Goal: Check status: Check status

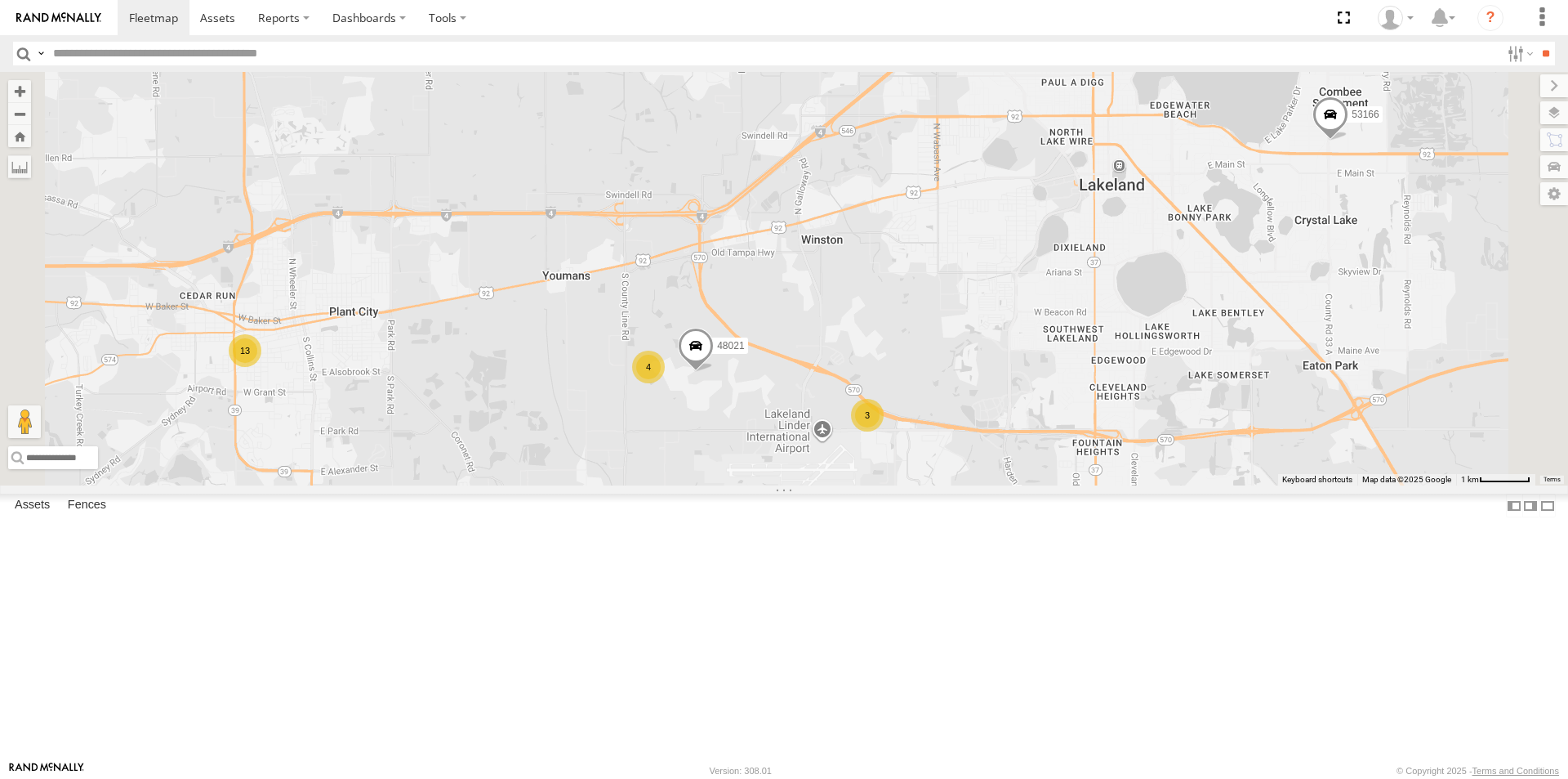
scroll to position [322, 0]
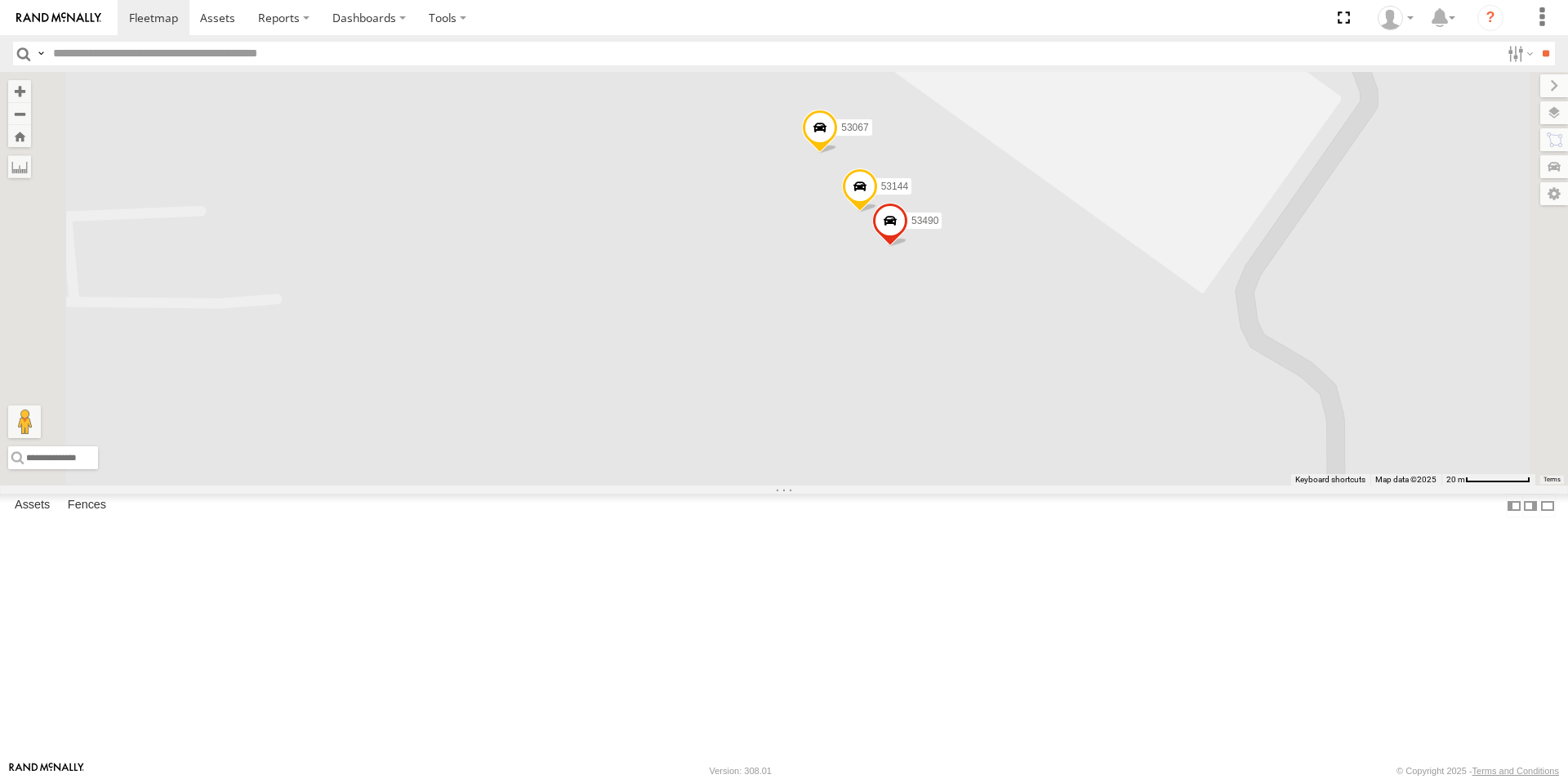
click at [878, 213] on span at bounding box center [860, 190] width 36 height 44
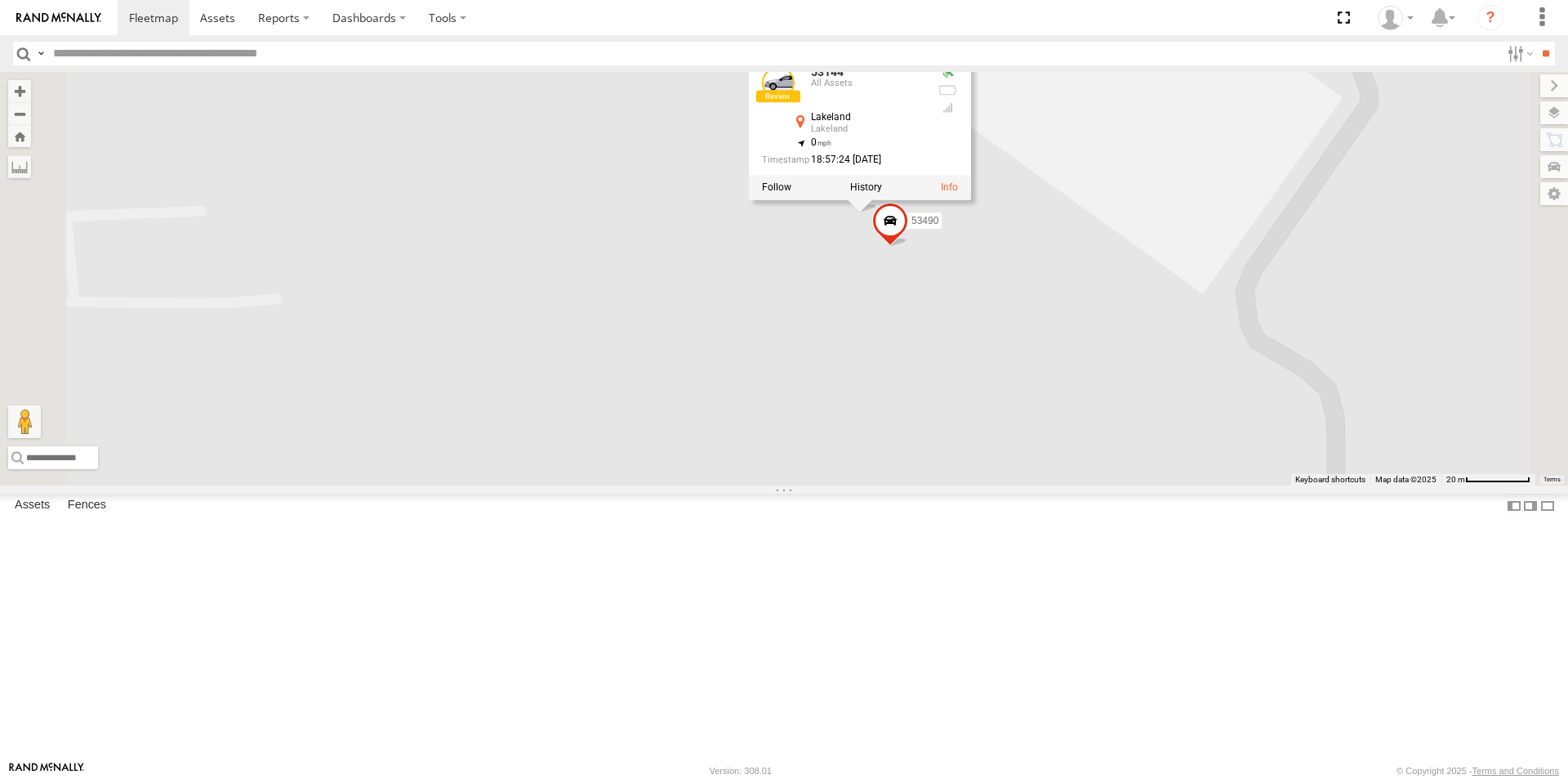
click at [1044, 385] on div "48021 53166 53067 53144 53490 53144 All Assets Lakeland Lakeland 27.9993 , -82.…" at bounding box center [784, 278] width 1568 height 413
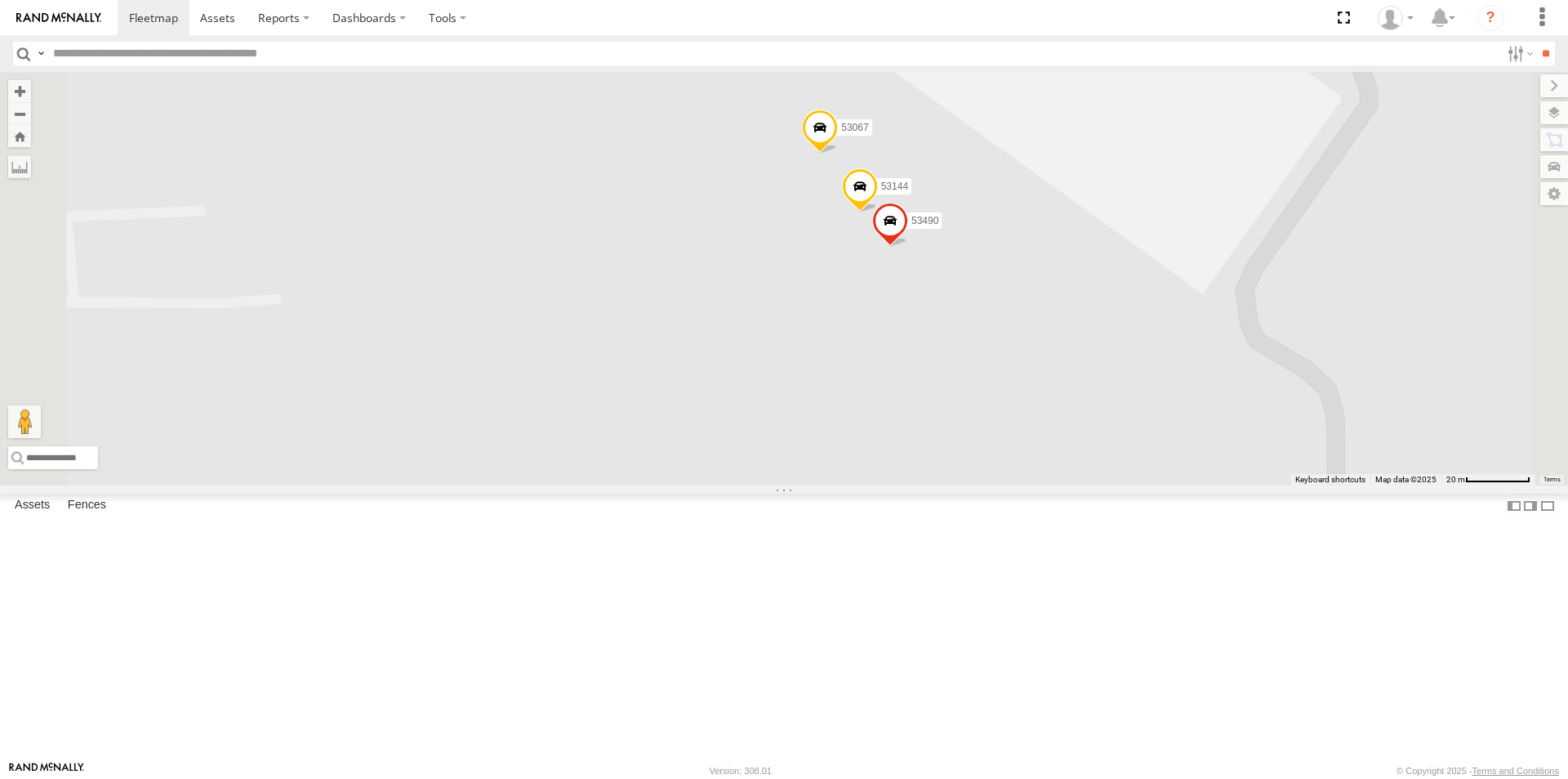
click at [908, 247] on span at bounding box center [890, 224] width 36 height 44
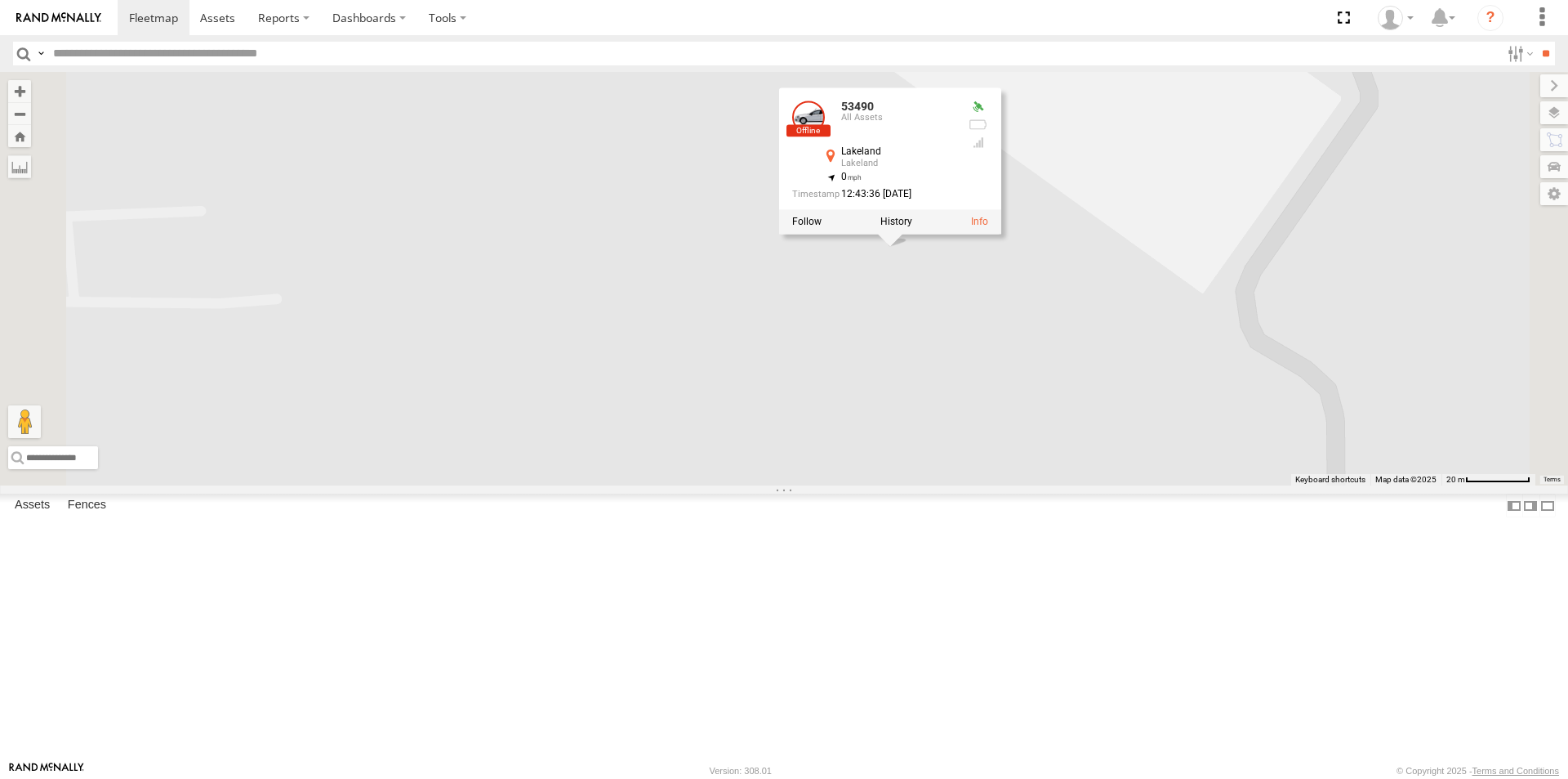
click at [1021, 411] on div "48021 53166 53067 53144 53490 53490 All Assets Lakeland Lakeland 27.9992 , -82.…" at bounding box center [784, 278] width 1568 height 413
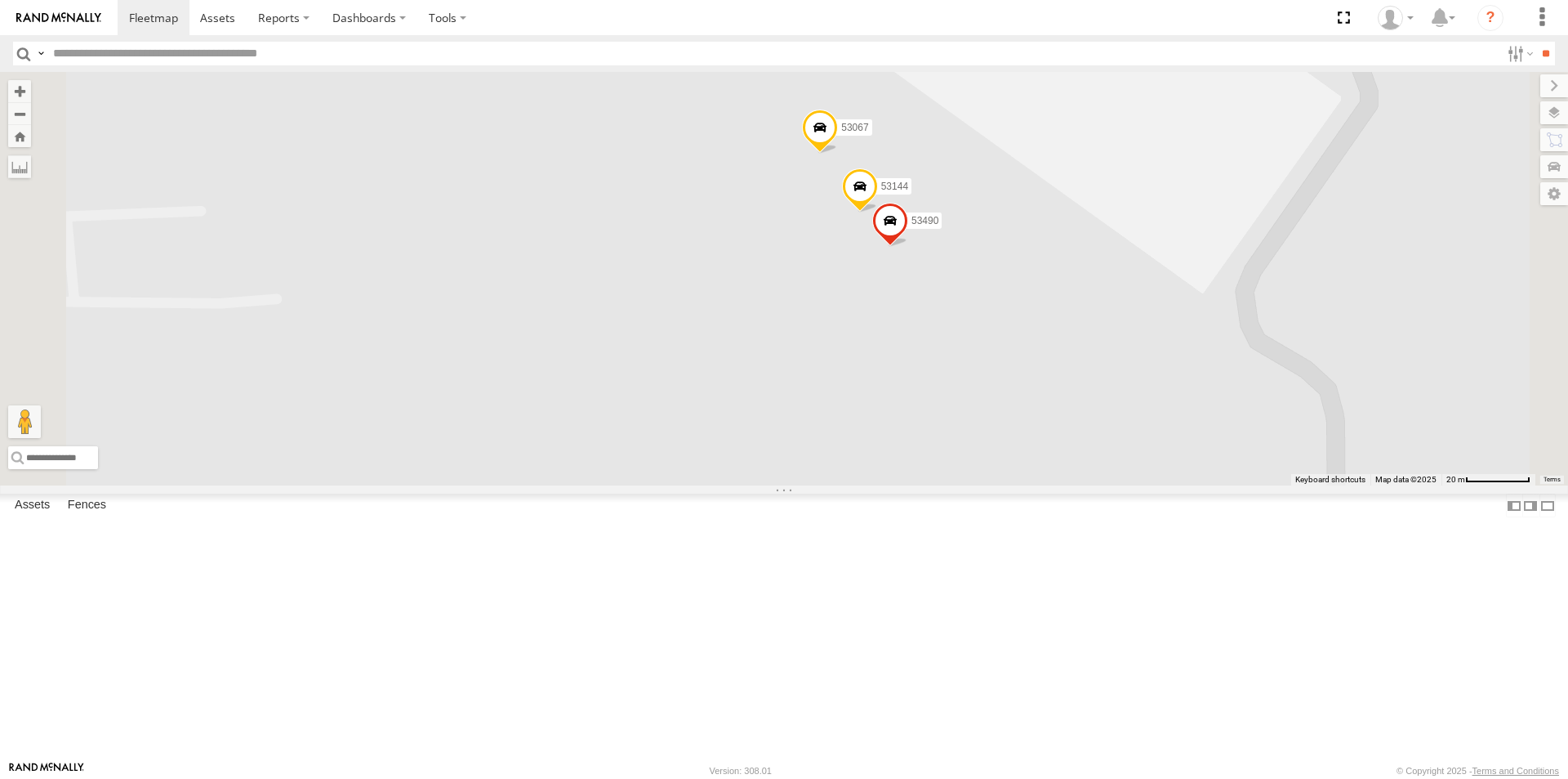
click at [838, 154] on span at bounding box center [820, 131] width 36 height 44
click at [908, 247] on span at bounding box center [890, 224] width 36 height 44
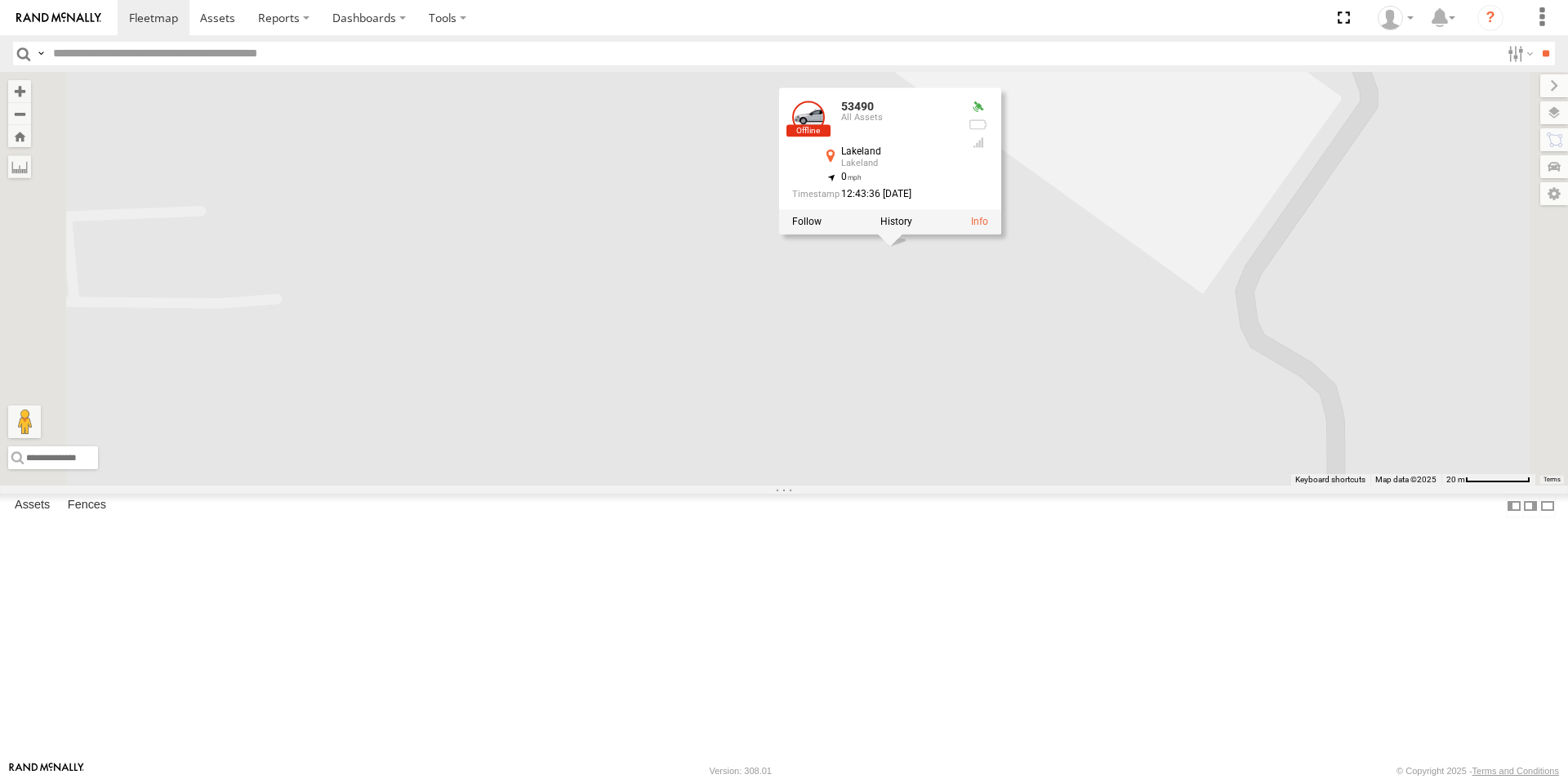
click at [1054, 410] on div "48021 53166 53067 53144 53490 53490 All Assets Lakeland Lakeland 27.9992 , -82.…" at bounding box center [784, 278] width 1568 height 413
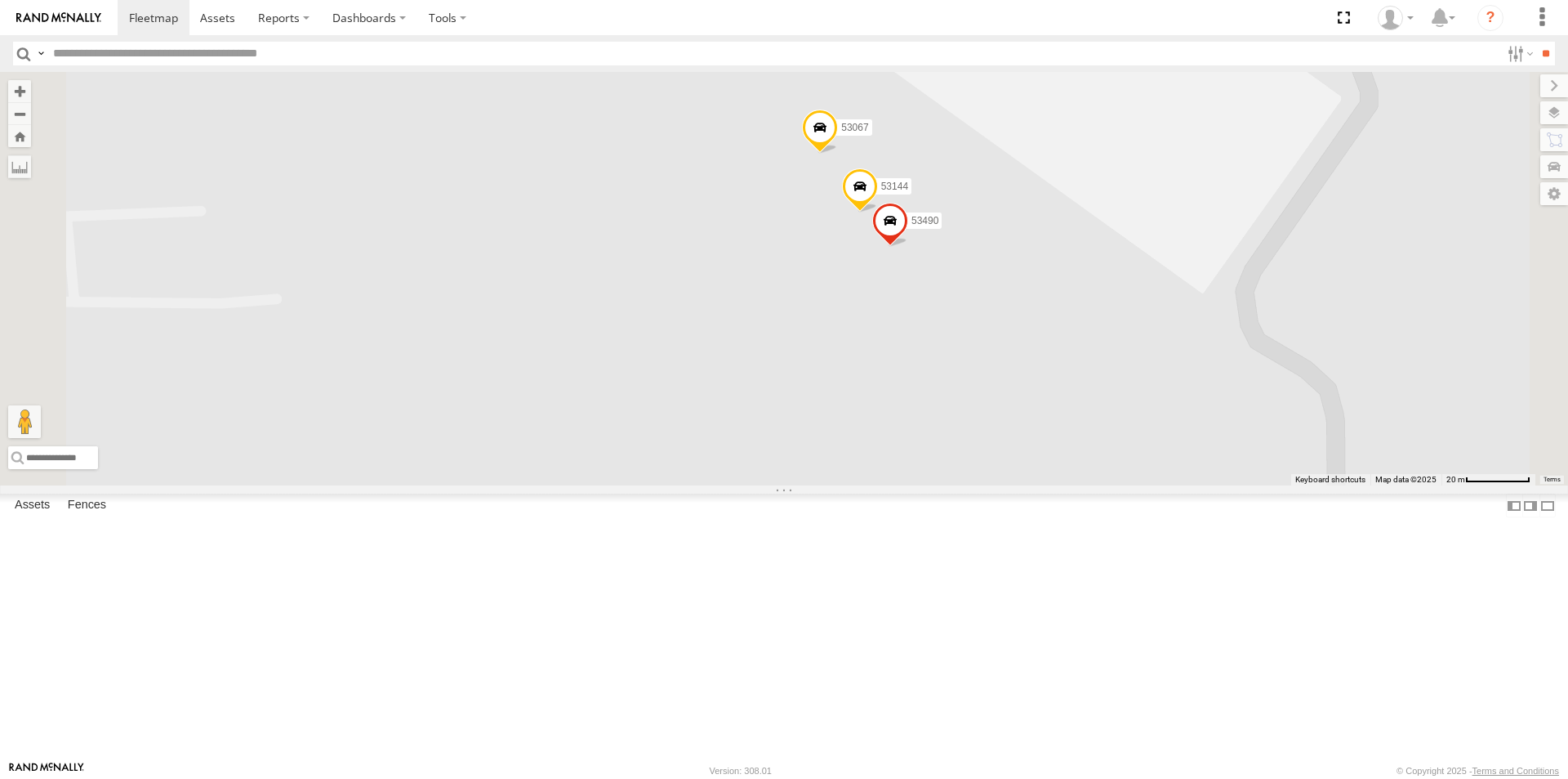
click at [1118, 391] on div "48021 53166 53067 53144 53490" at bounding box center [784, 278] width 1568 height 413
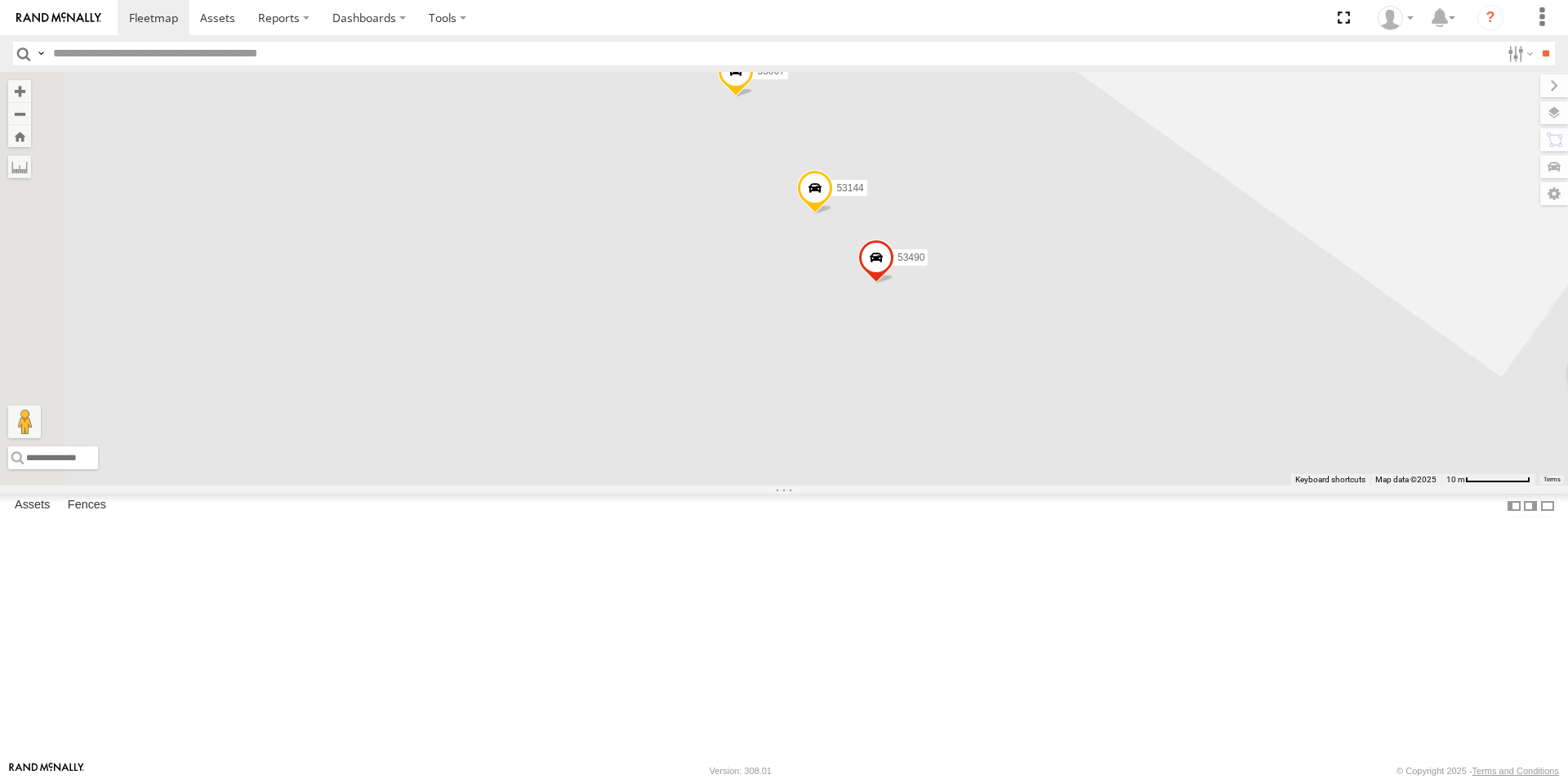
click at [895, 284] on span at bounding box center [877, 261] width 36 height 44
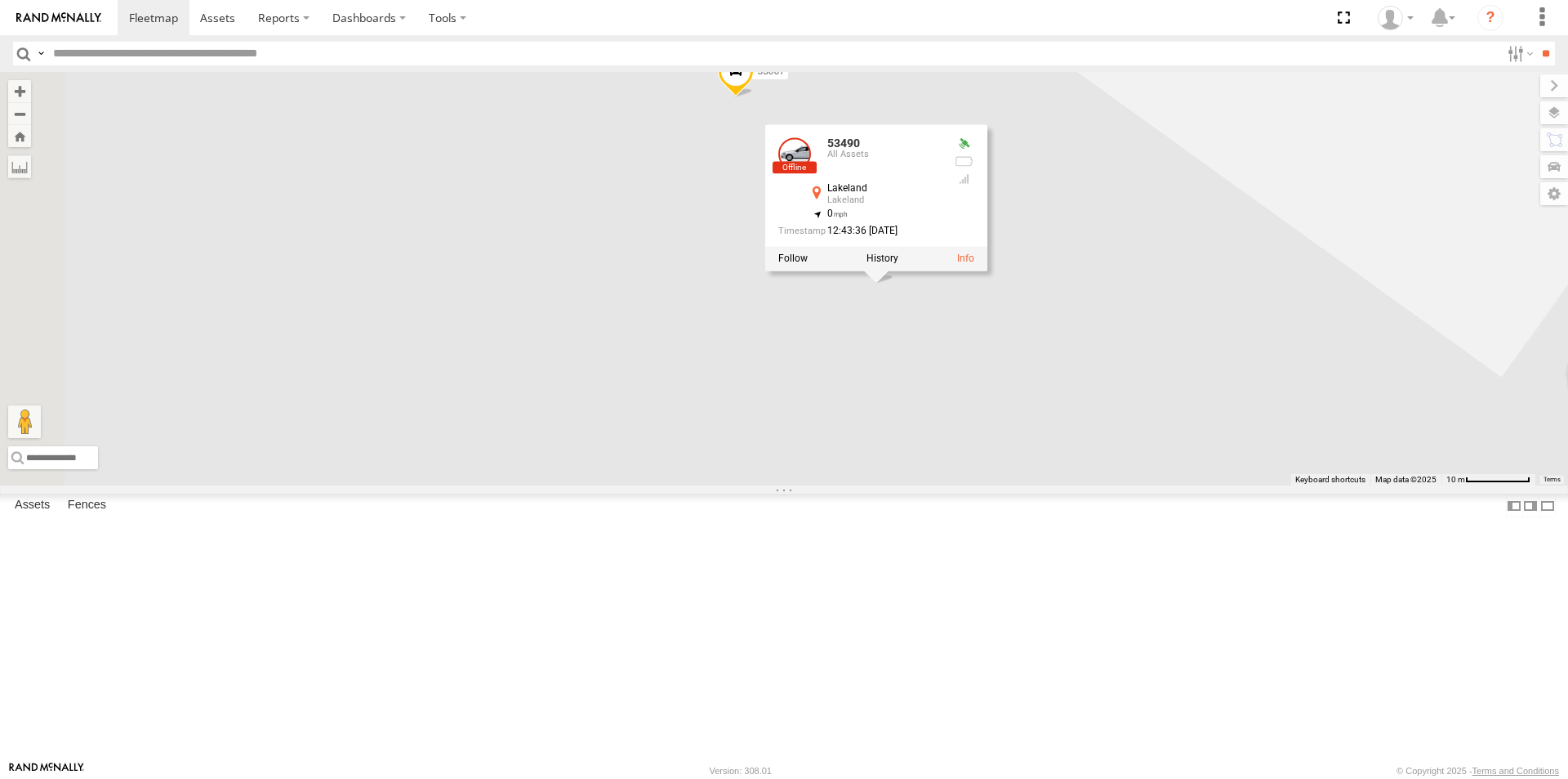
click at [1050, 440] on div "48021 53166 53067 53144 53490 53490 All Assets Lakeland Lakeland 27.9992 , -82.…" at bounding box center [784, 278] width 1568 height 413
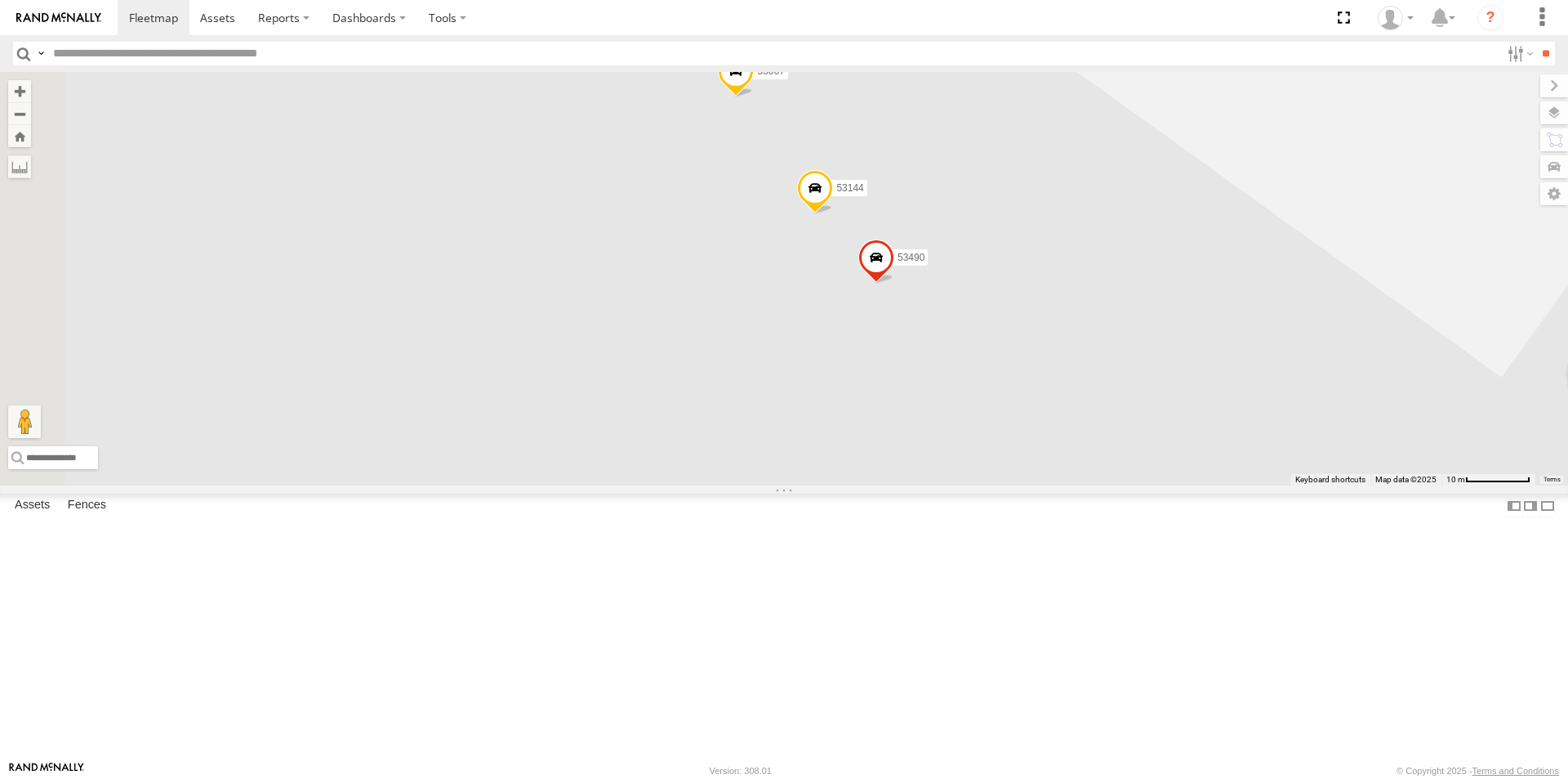
click at [895, 284] on span at bounding box center [877, 261] width 36 height 44
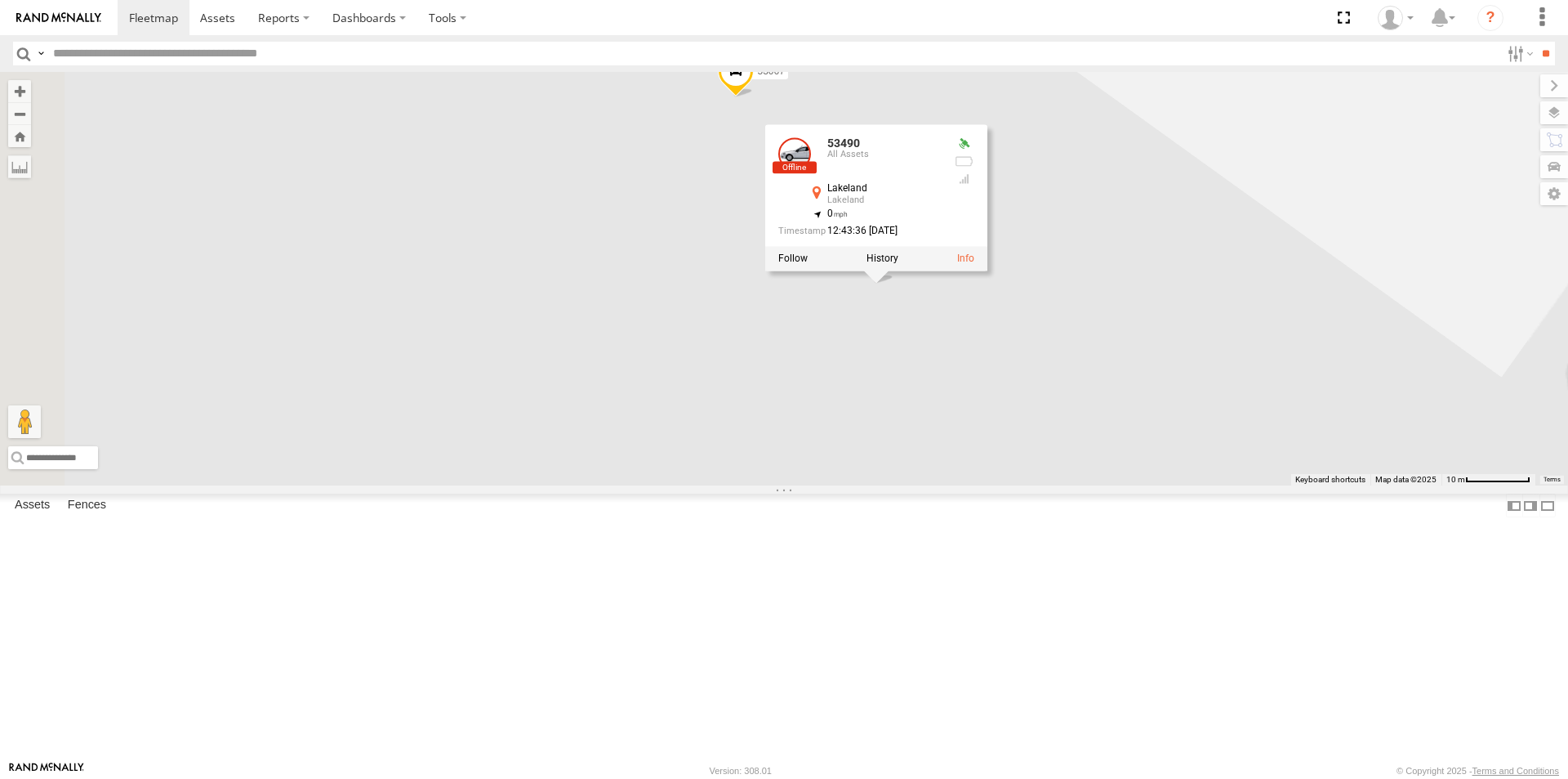
click at [1032, 455] on div "48021 53166 53067 53144 53490 53490 All Assets Lakeland Lakeland 27.9992 , -82.…" at bounding box center [784, 278] width 1568 height 413
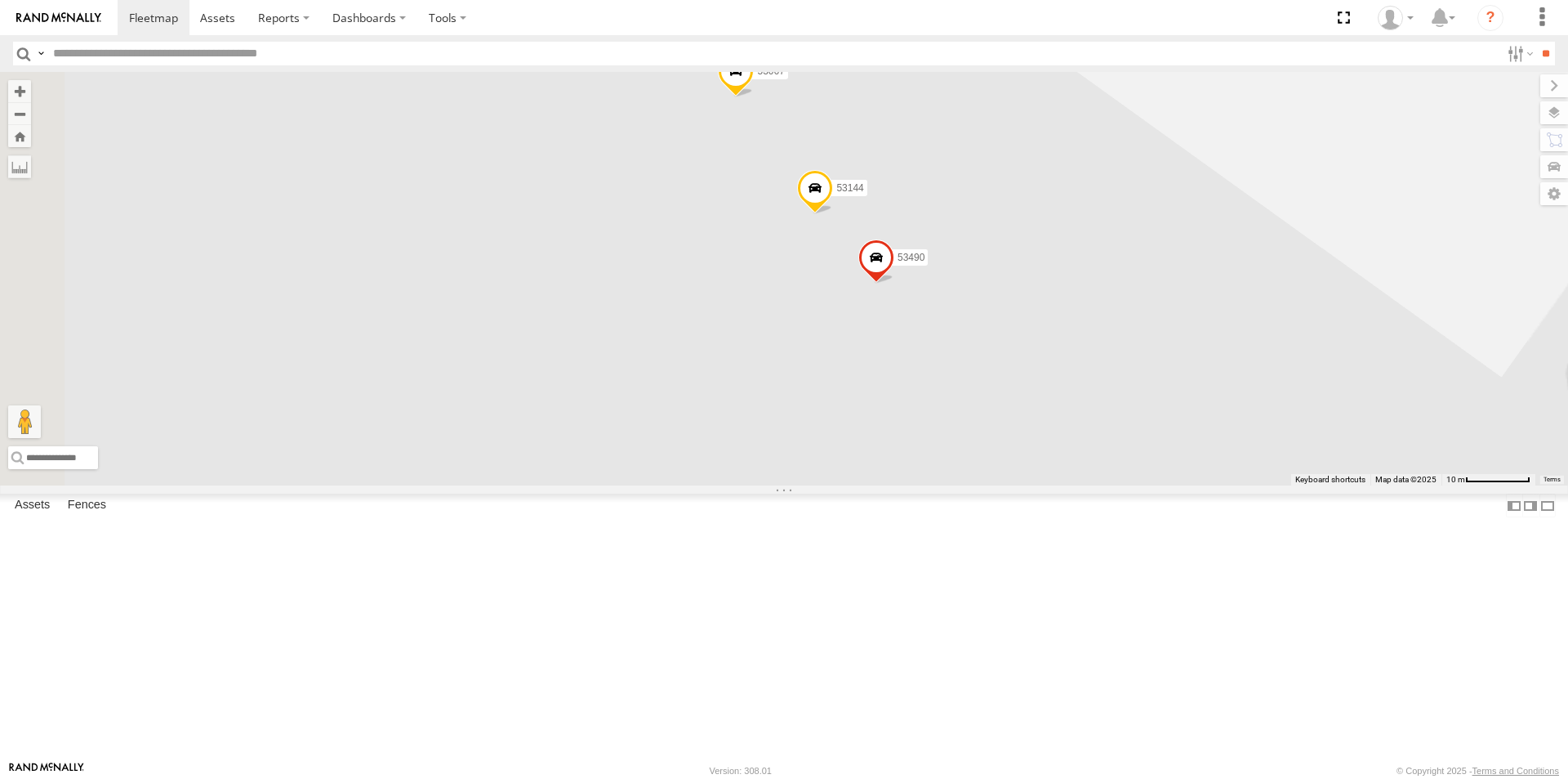
click at [895, 284] on span at bounding box center [877, 261] width 36 height 44
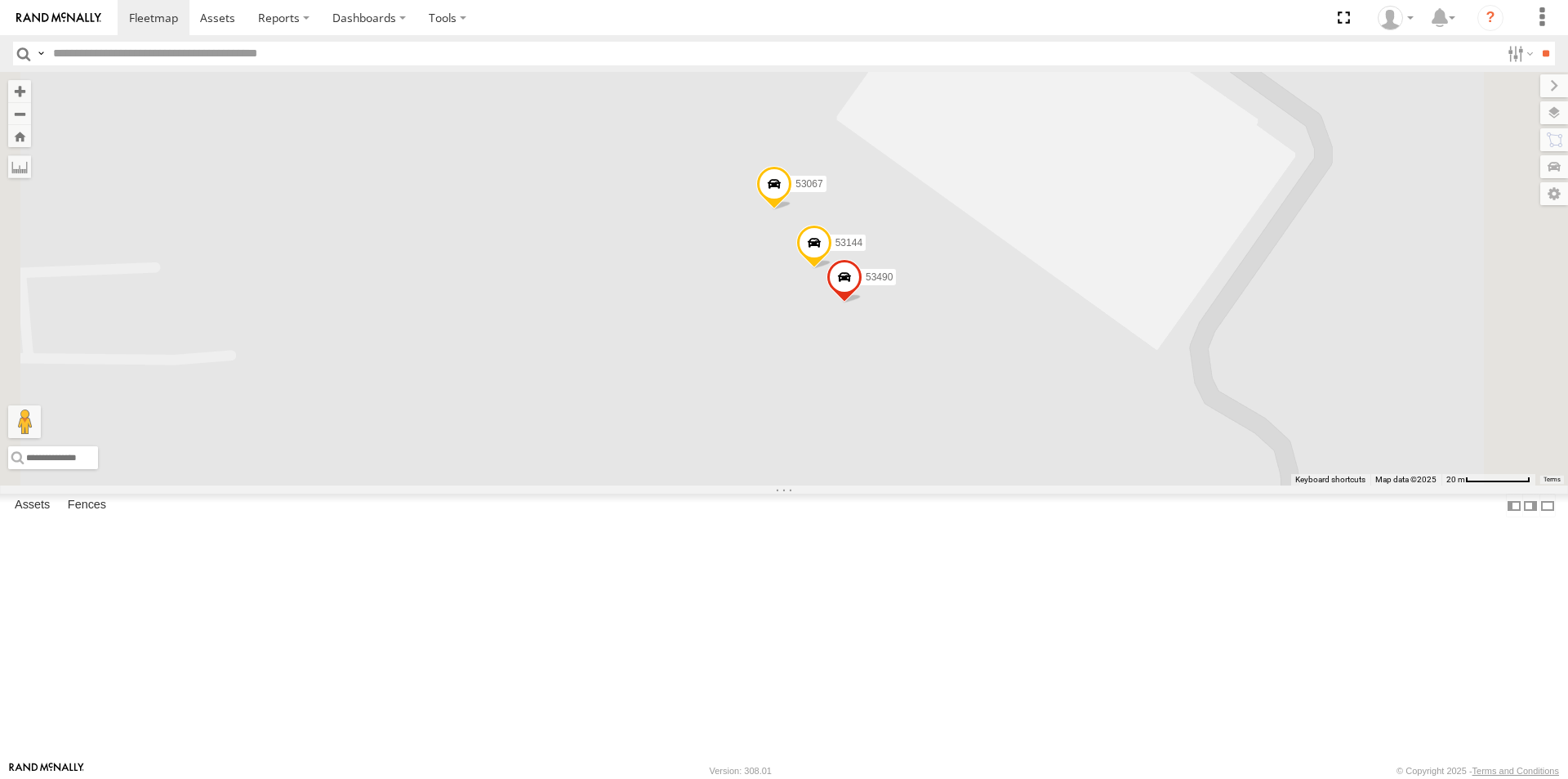
click at [1027, 446] on div "48021 53166 53067 53144 53490" at bounding box center [784, 278] width 1568 height 413
click at [833, 269] on span at bounding box center [815, 247] width 36 height 44
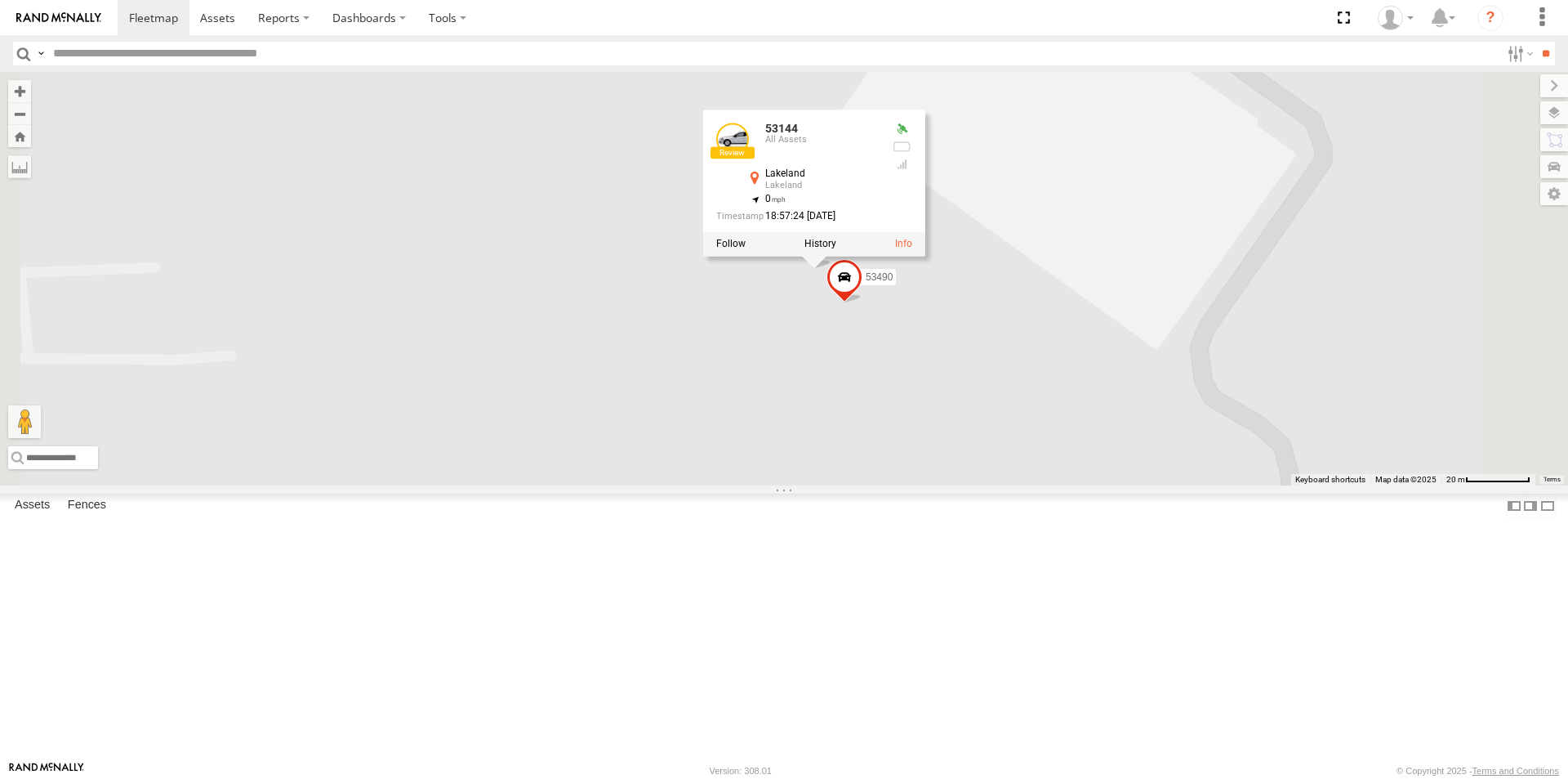
click at [862, 303] on span at bounding box center [844, 281] width 36 height 44
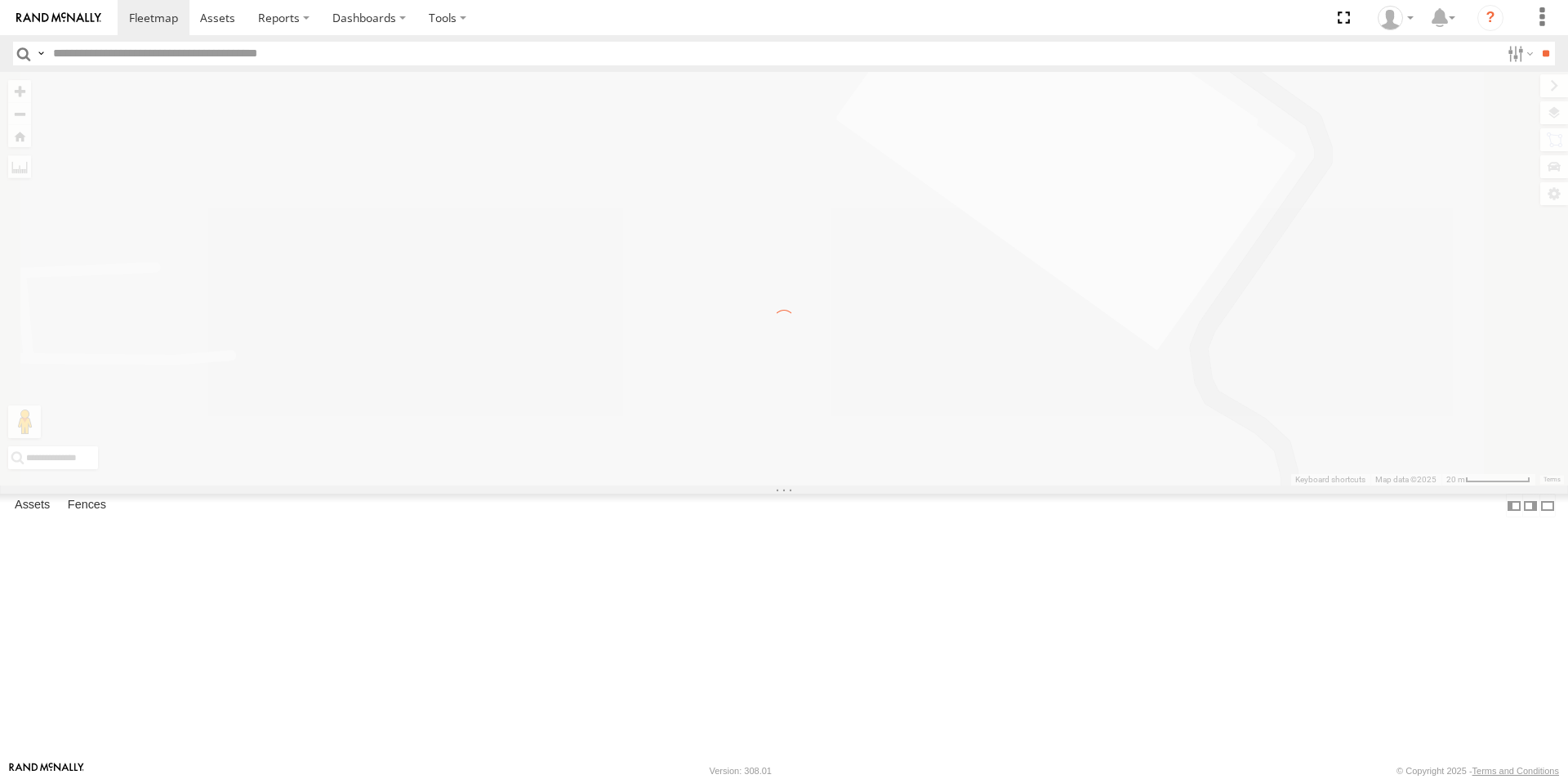
scroll to position [0, 0]
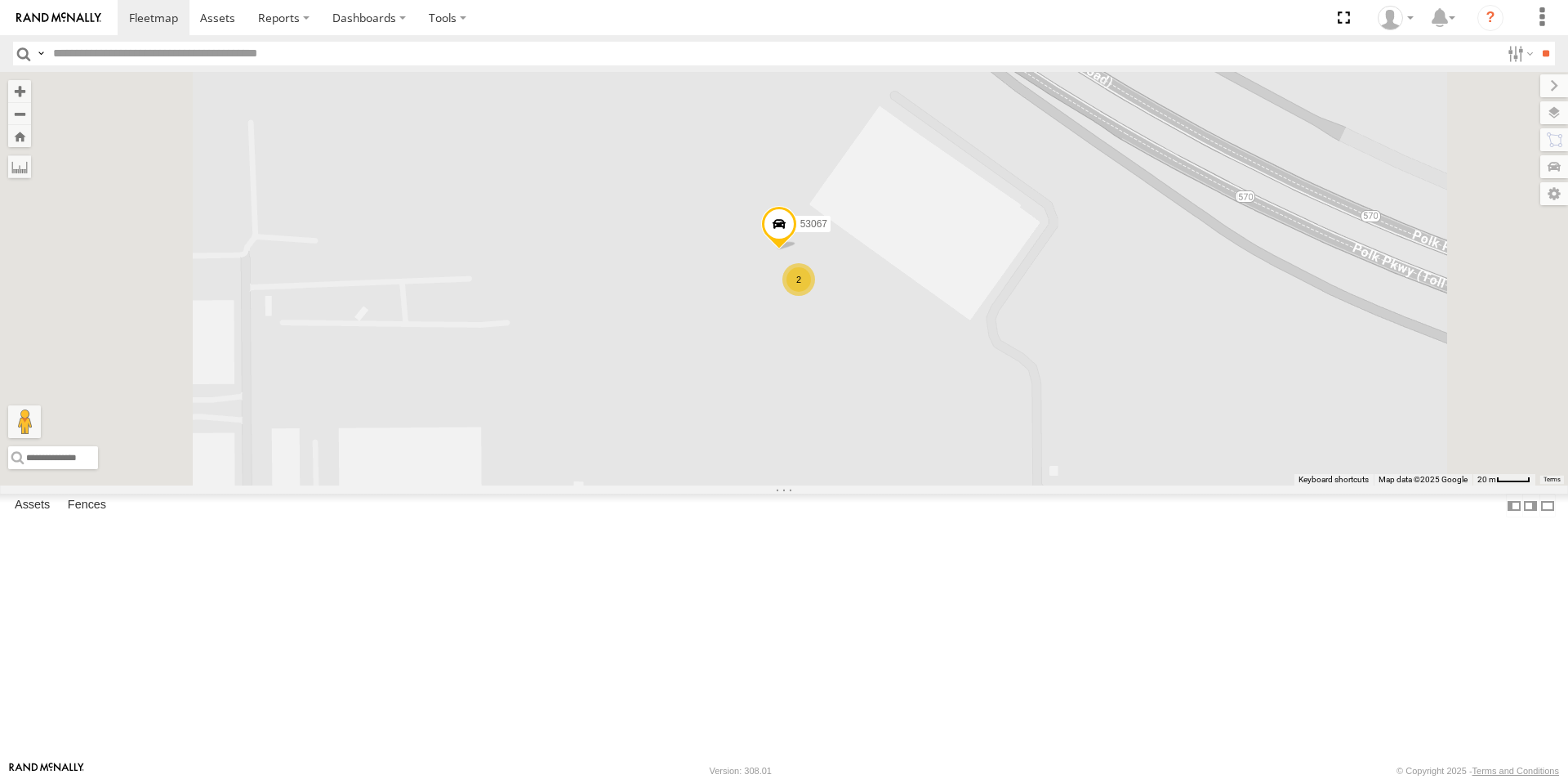
scroll to position [322, 0]
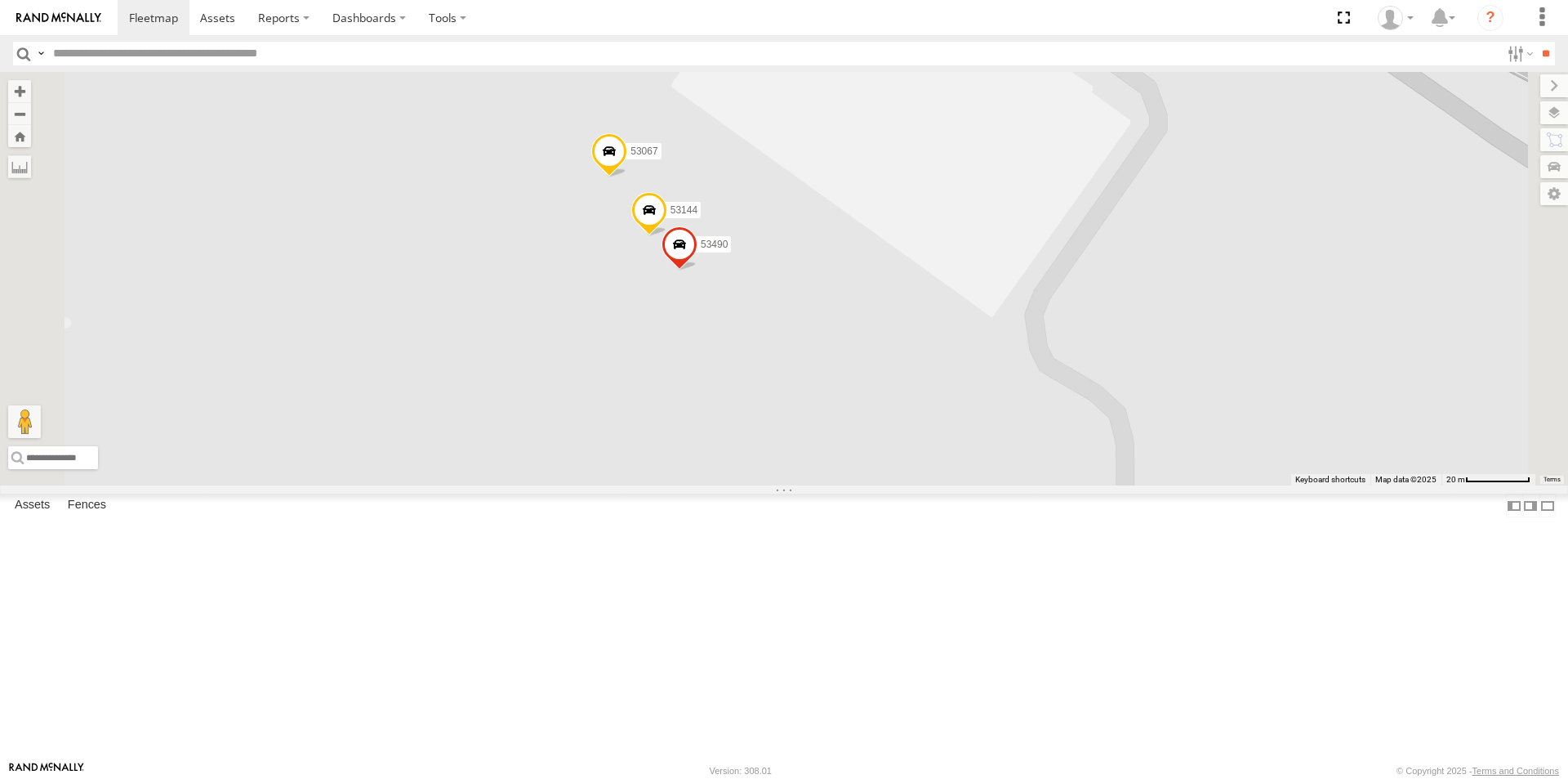
click at [698, 270] on span at bounding box center [680, 248] width 36 height 44
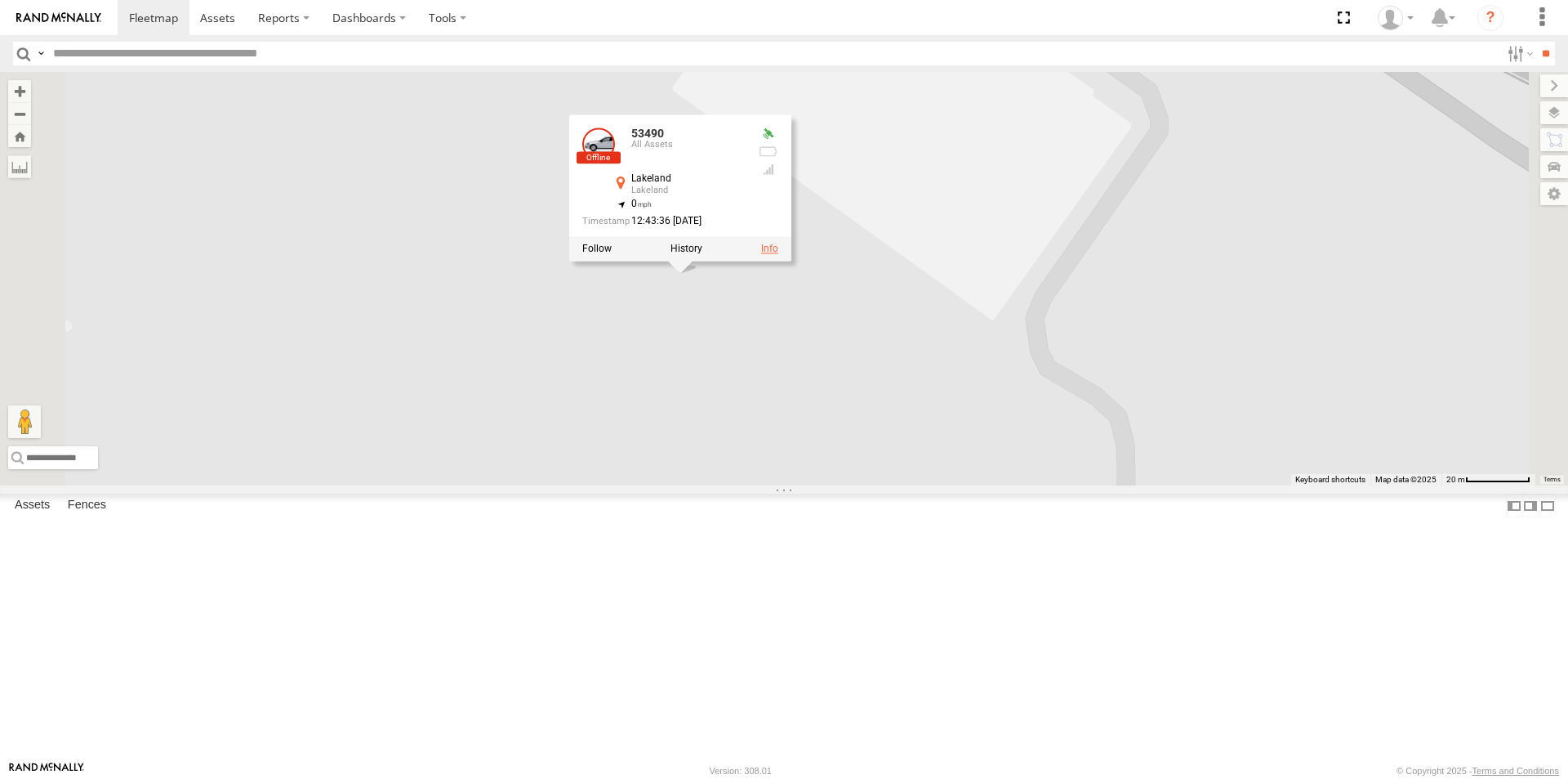
click at [779, 255] on link at bounding box center [770, 249] width 17 height 12
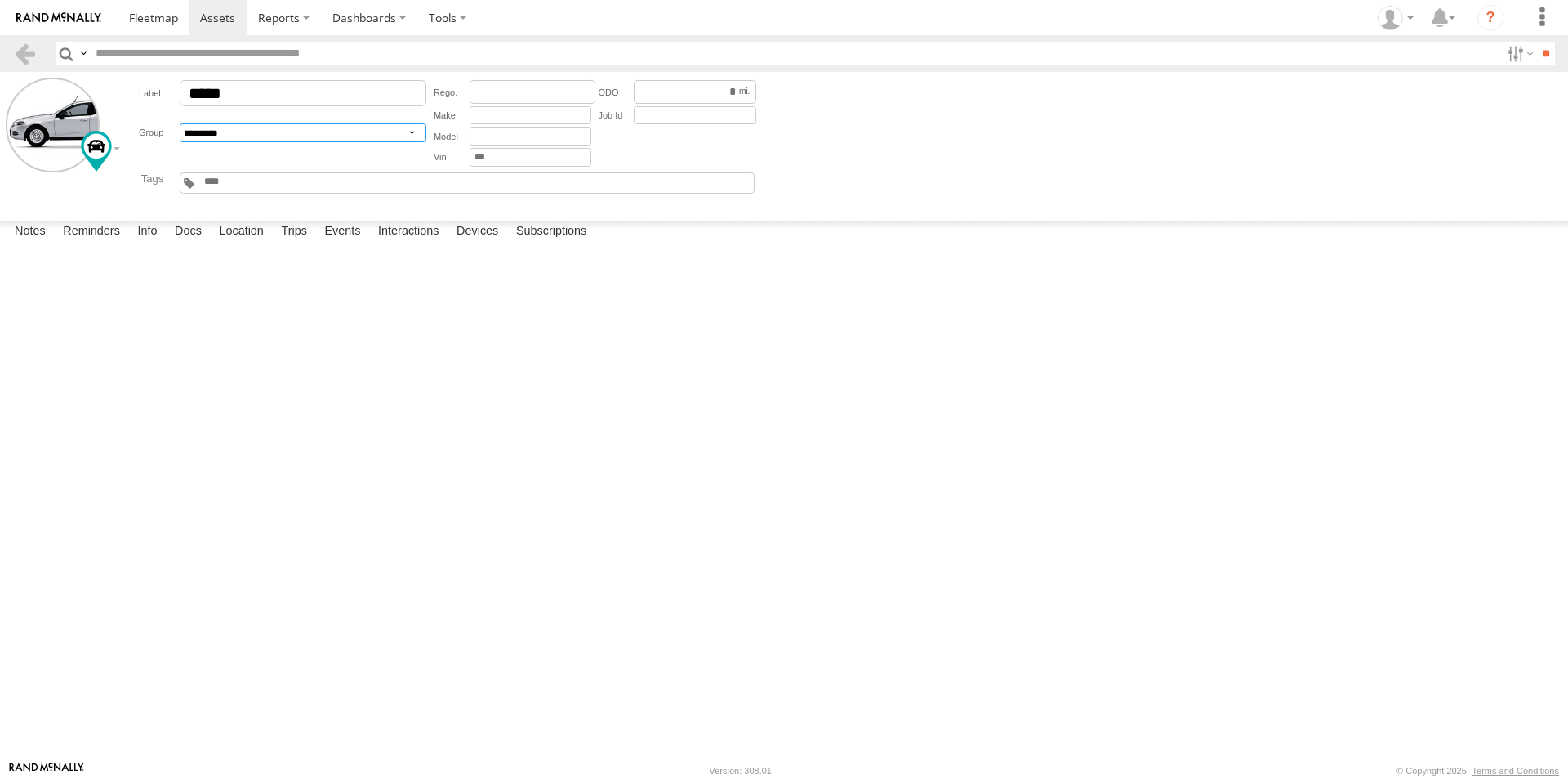
click at [415, 132] on select "**********" at bounding box center [303, 132] width 247 height 19
click at [119, 168] on form "**********" at bounding box center [783, 142] width 1556 height 131
click at [31, 66] on header "Search Query Asset ID Asset Label Registration Manufacturer Model VIN Job ID" at bounding box center [784, 53] width 1568 height 37
click at [31, 57] on link at bounding box center [25, 53] width 23 height 23
